Goal: Task Accomplishment & Management: Use online tool/utility

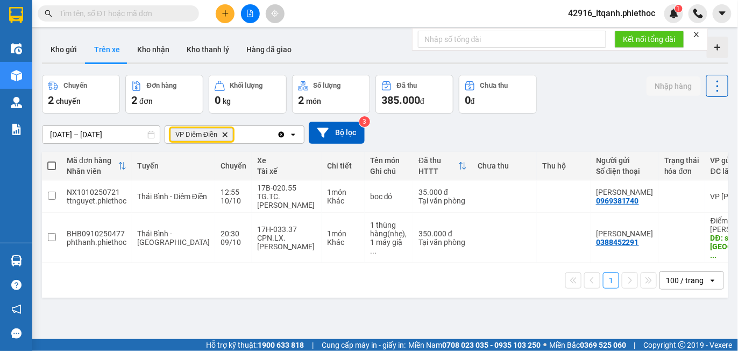
click at [222, 132] on icon "Delete" at bounding box center [225, 134] width 6 height 6
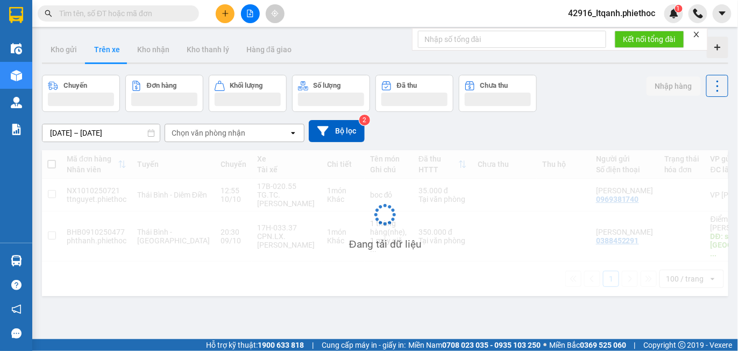
click at [204, 135] on div "Chọn văn phòng nhận" at bounding box center [209, 133] width 74 height 11
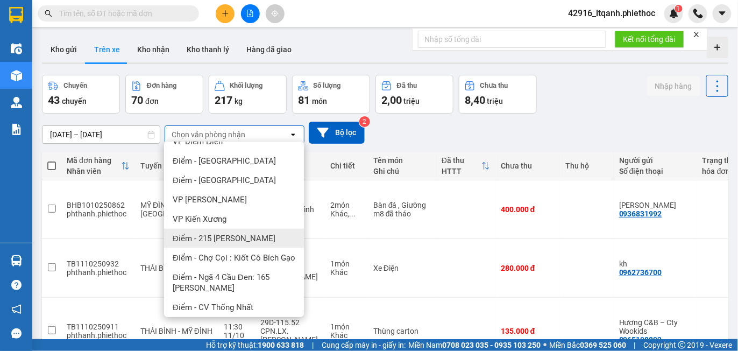
scroll to position [349, 0]
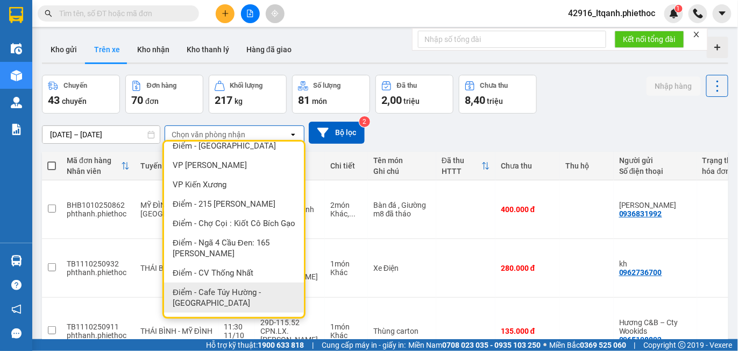
click at [212, 294] on span "Điểm - Cafe Túy Hường - [GEOGRAPHIC_DATA]" at bounding box center [236, 298] width 127 height 22
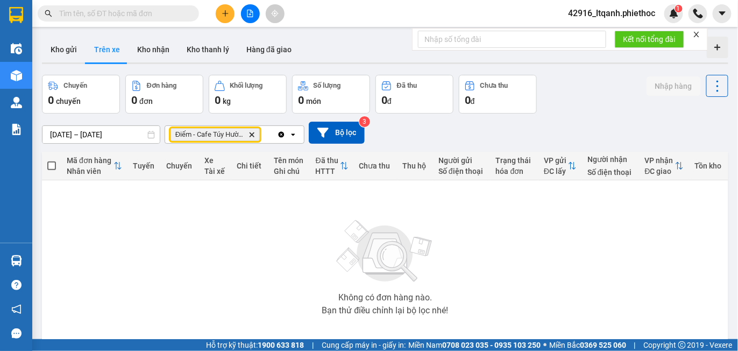
click at [257, 134] on span "Điểm - Cafe Túy Hường - [GEOGRAPHIC_DATA] Delete" at bounding box center [215, 134] width 89 height 13
click at [252, 135] on icon "Điểm - Cafe Túy Hường - Diêm Điền, close by backspace" at bounding box center [252, 134] width 5 height 5
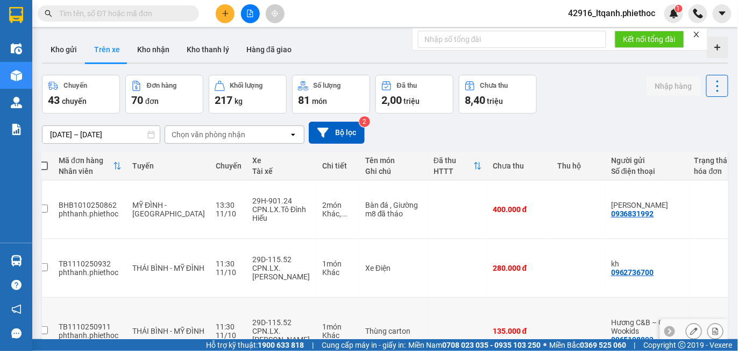
scroll to position [0, 0]
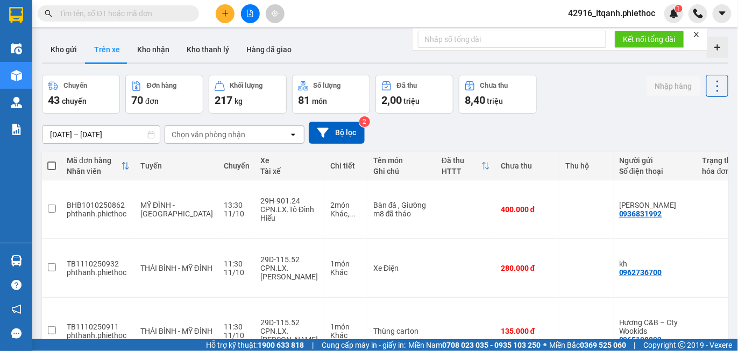
click at [191, 135] on div "Chọn văn phòng nhận" at bounding box center [209, 134] width 74 height 11
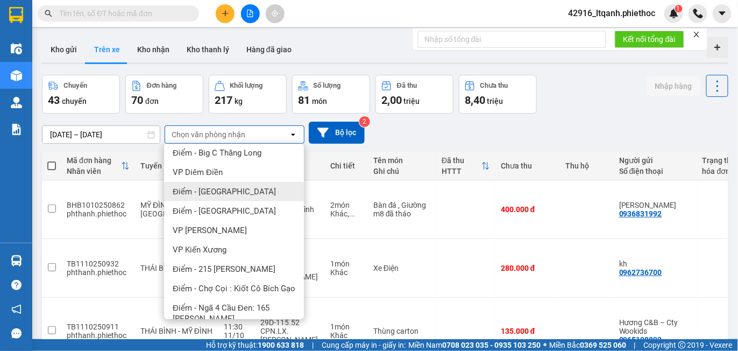
scroll to position [277, 0]
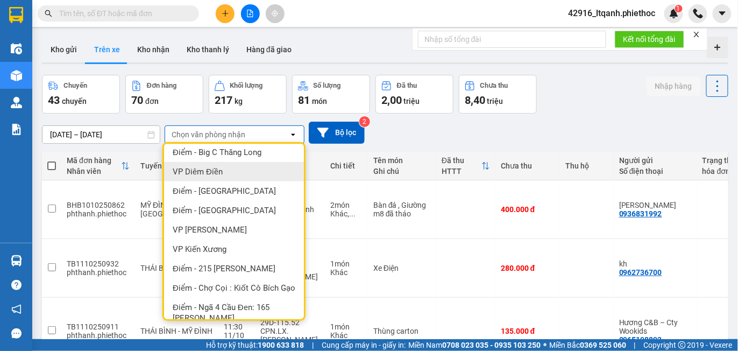
click at [196, 176] on span "VP Diêm Điền" at bounding box center [198, 171] width 50 height 11
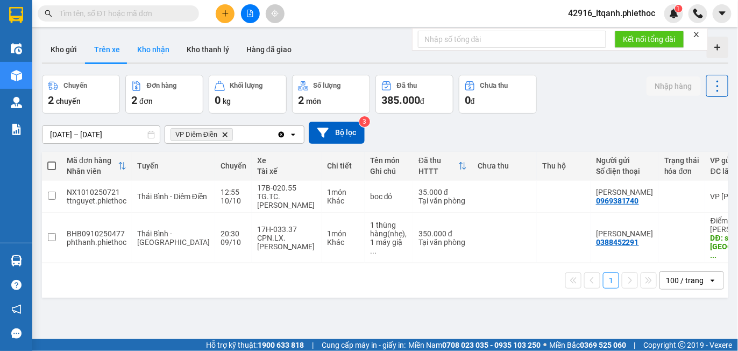
click at [150, 51] on button "Kho nhận" at bounding box center [154, 50] width 50 height 26
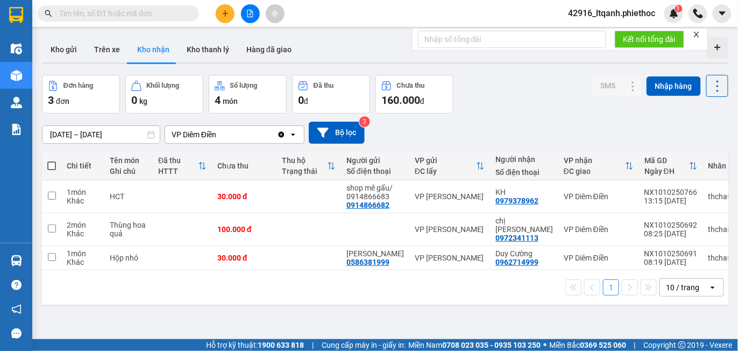
click at [280, 132] on icon "Clear value" at bounding box center [281, 134] width 9 height 9
click at [234, 135] on div "Chọn văn phòng nhận" at bounding box center [209, 134] width 74 height 11
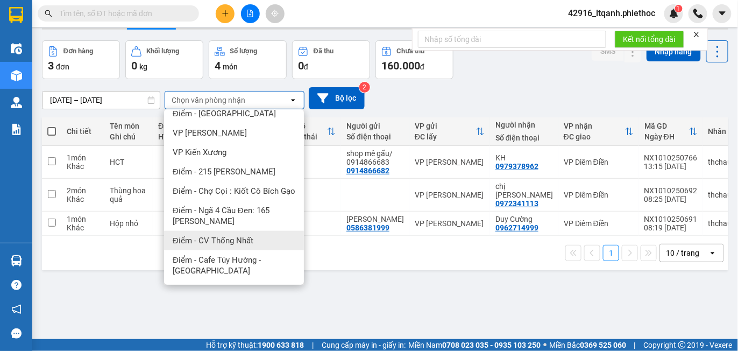
scroll to position [37, 0]
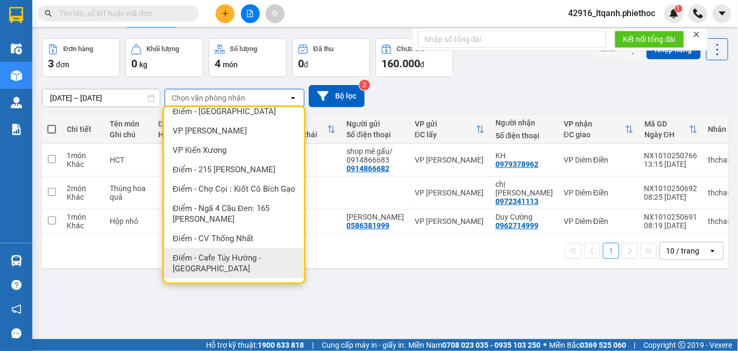
click at [238, 253] on span "Điểm - Cafe Túy Hường - [GEOGRAPHIC_DATA]" at bounding box center [236, 263] width 127 height 22
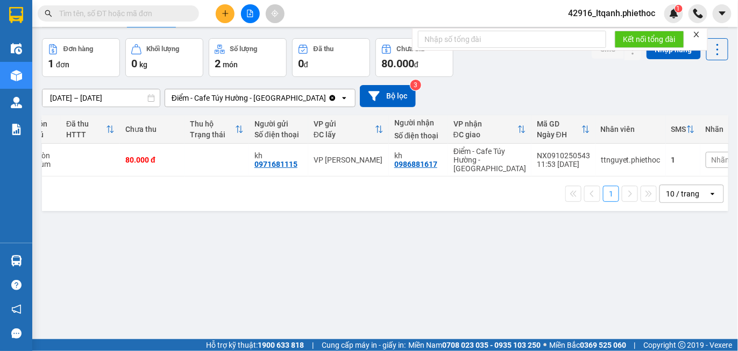
scroll to position [0, 132]
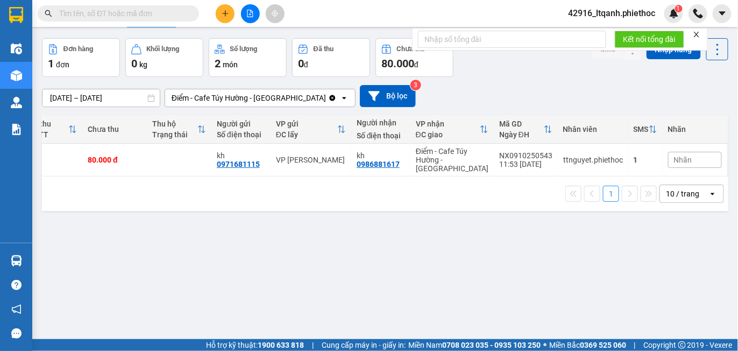
click at [674, 159] on span "Nhãn" at bounding box center [683, 160] width 18 height 9
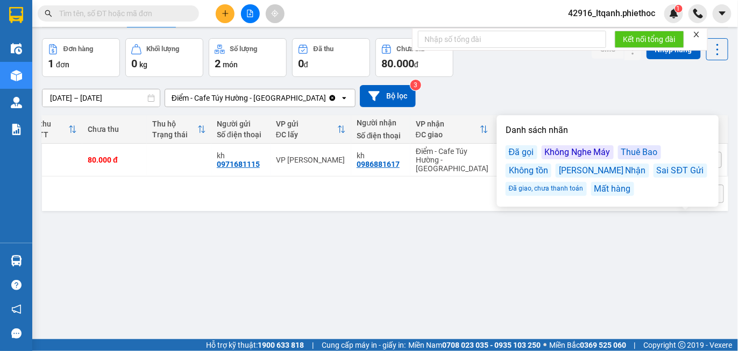
click at [521, 153] on div "Đã gọi" at bounding box center [522, 152] width 32 height 14
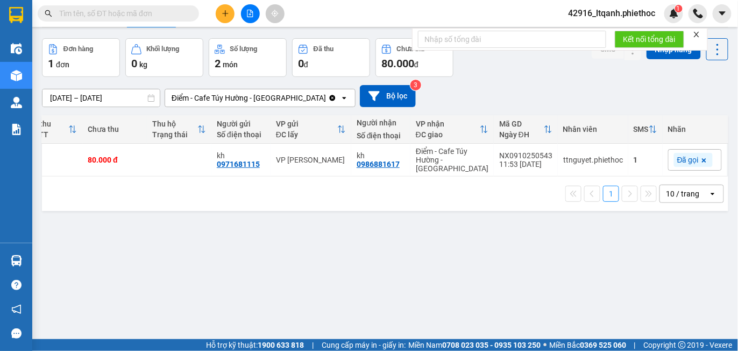
click at [423, 246] on div "ver 1.8.146 Kho gửi Trên xe Kho nhận Kho thanh [PERSON_NAME] đã giao Đơn hàng 1…" at bounding box center [385, 171] width 695 height 351
